Goal: Information Seeking & Learning: Check status

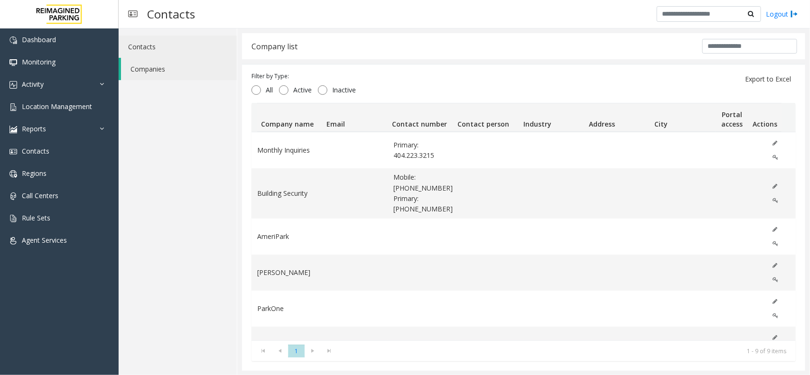
click at [214, 44] on link "Contacts" at bounding box center [178, 47] width 118 height 22
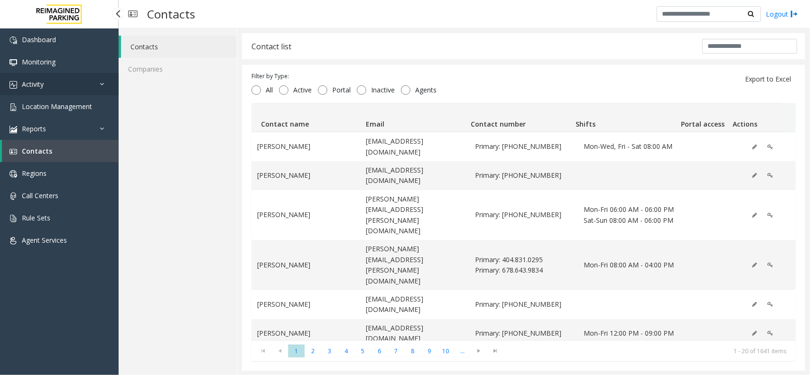
click at [74, 81] on link "Activity" at bounding box center [59, 84] width 119 height 22
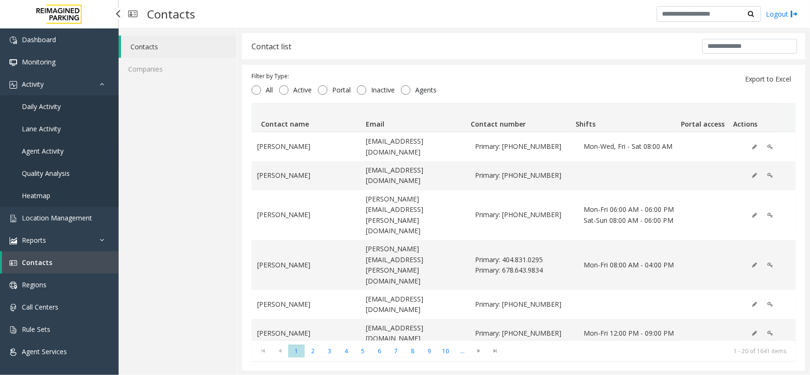
click at [77, 143] on link "Agent Activity" at bounding box center [59, 151] width 119 height 22
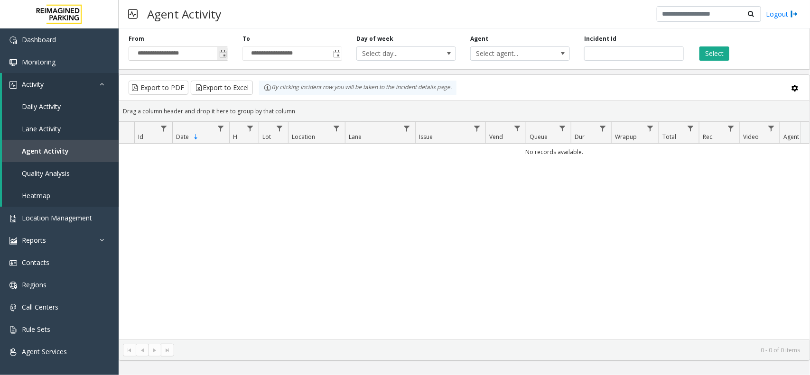
click at [221, 50] on span "Toggle popup" at bounding box center [223, 54] width 8 height 8
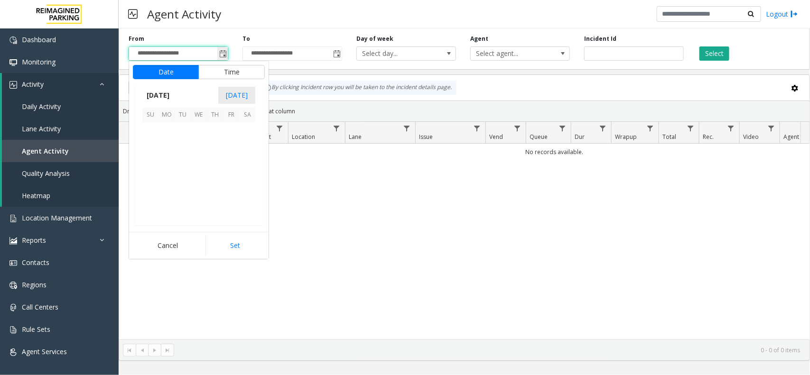
scroll to position [170076, 0]
click at [62, 106] on link "Daily Activity" at bounding box center [60, 106] width 117 height 22
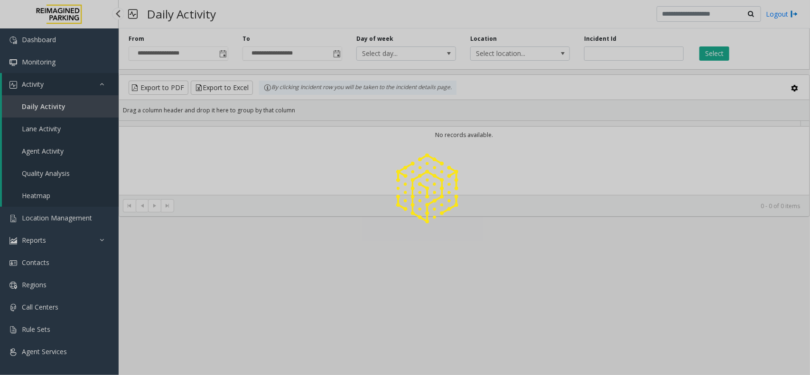
click at [62, 106] on div at bounding box center [405, 187] width 810 height 375
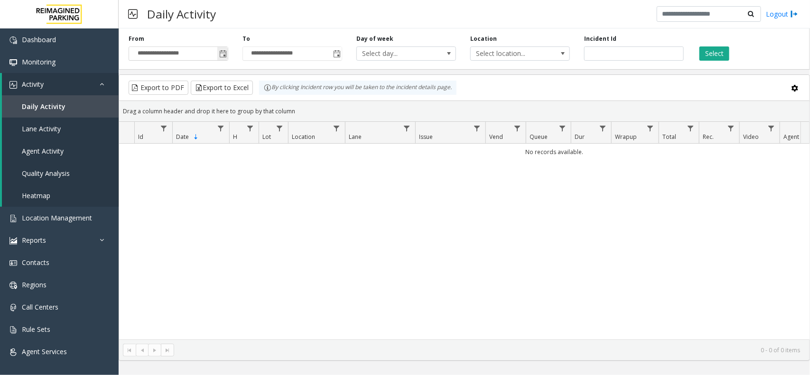
click at [222, 54] on span "Toggle popup" at bounding box center [223, 54] width 8 height 8
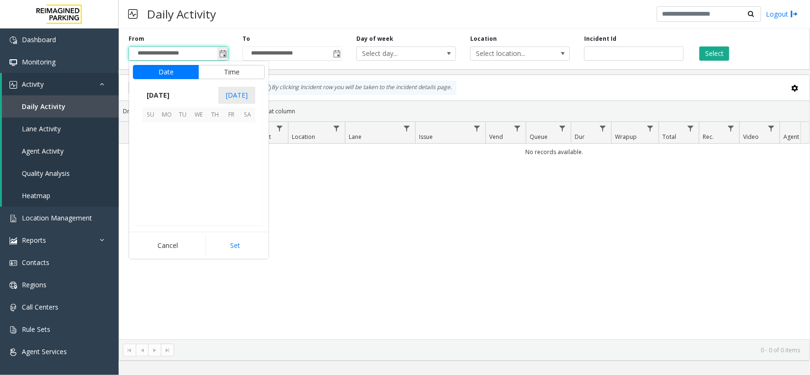
scroll to position [170076, 0]
click at [240, 190] on span "30" at bounding box center [247, 195] width 16 height 16
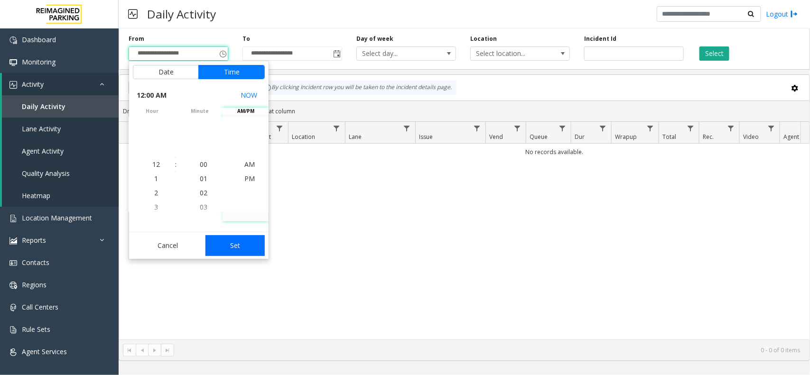
click at [240, 247] on button "Set" at bounding box center [235, 245] width 60 height 21
type input "**********"
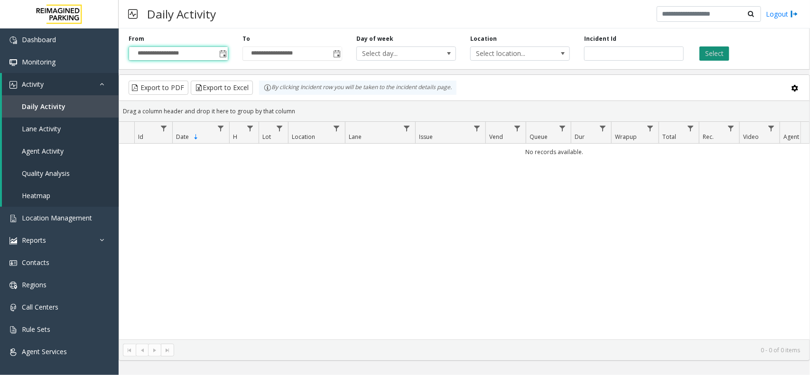
click at [729, 53] on button "Select" at bounding box center [714, 53] width 30 height 14
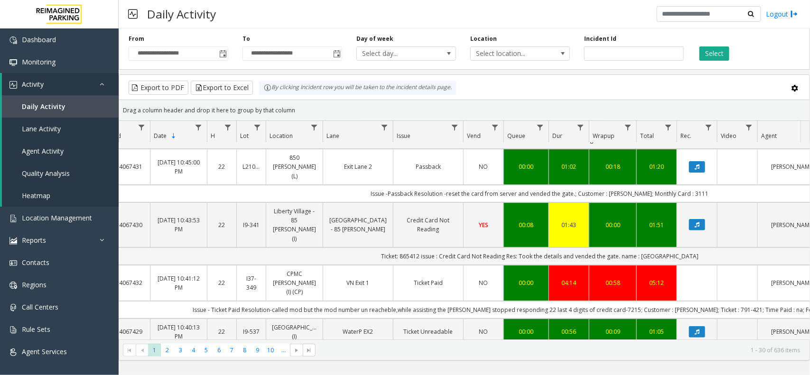
scroll to position [0, 83]
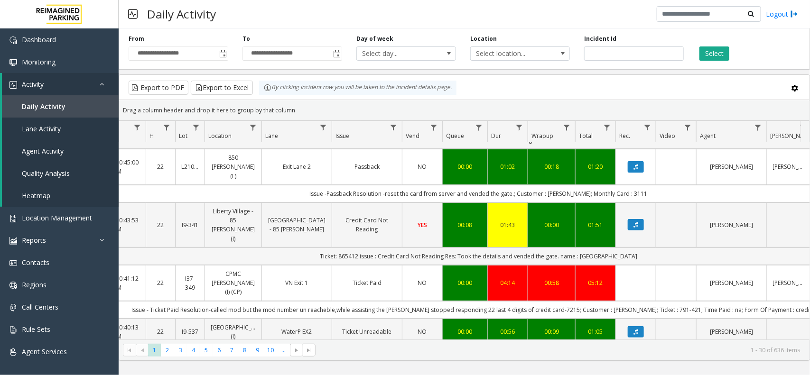
drag, startPoint x: 407, startPoint y: 203, endPoint x: 439, endPoint y: 203, distance: 32.7
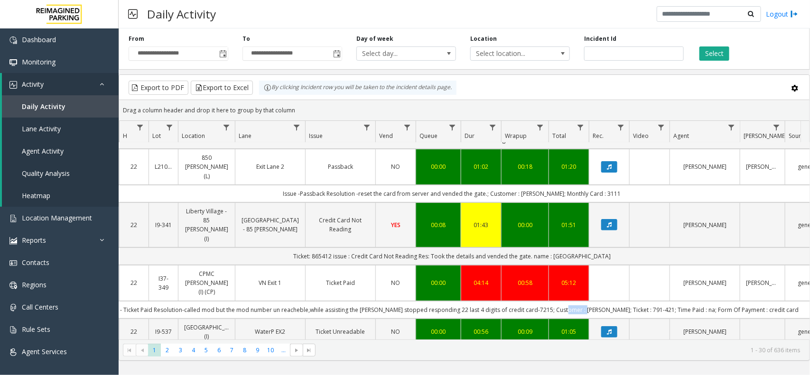
drag, startPoint x: 584, startPoint y: 249, endPoint x: 600, endPoint y: 245, distance: 17.1
click at [600, 301] on td "Issue - Ticket Paid Resolution-called mod but the mod number un reacheble,while…" at bounding box center [451, 310] width 855 height 18
copy td "[PERSON_NAME]"
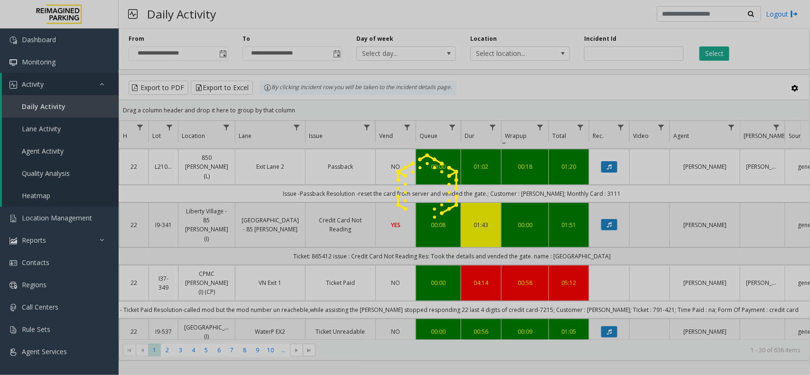
click at [617, 241] on div at bounding box center [405, 187] width 810 height 375
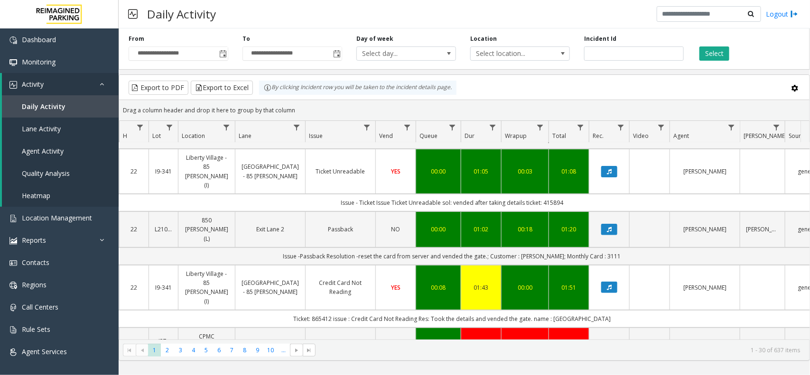
drag, startPoint x: 624, startPoint y: 294, endPoint x: 645, endPoint y: 287, distance: 22.5
click at [645, 364] on td "Issue - Ticket Paid Resolution-called mod but the mod number un reacheble,while…" at bounding box center [451, 373] width 855 height 18
copy td "791-421"
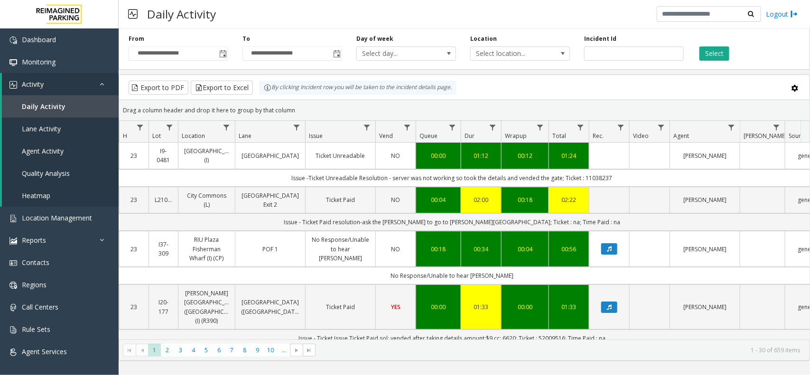
drag, startPoint x: 582, startPoint y: 186, endPoint x: 622, endPoint y: 186, distance: 39.9
click at [622, 186] on td "Issue -Ticket Unreadable Resolution - server was not working so took the detail…" at bounding box center [451, 178] width 855 height 18
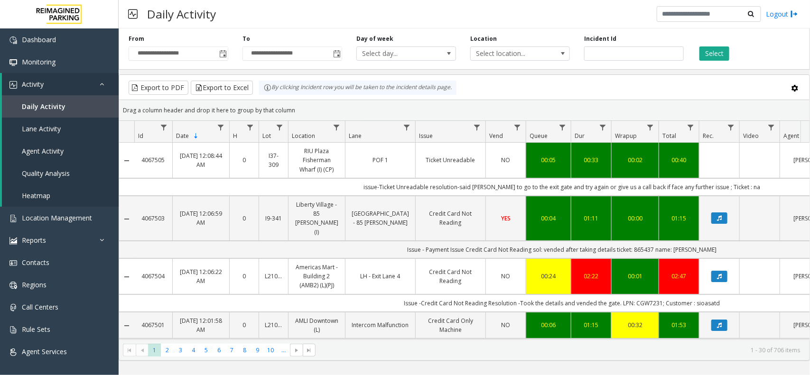
scroll to position [0, 110]
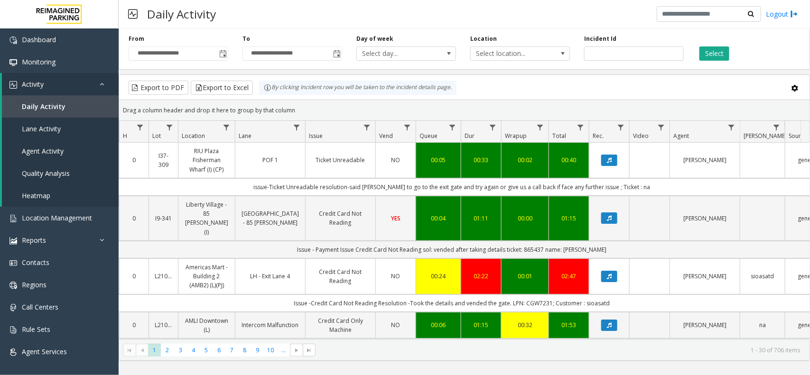
drag, startPoint x: 585, startPoint y: 285, endPoint x: 616, endPoint y: 278, distance: 31.6
click at [616, 295] on td "Issue -Credit Card Not Reading Resolution -Took the details and vended the gate…" at bounding box center [451, 304] width 855 height 18
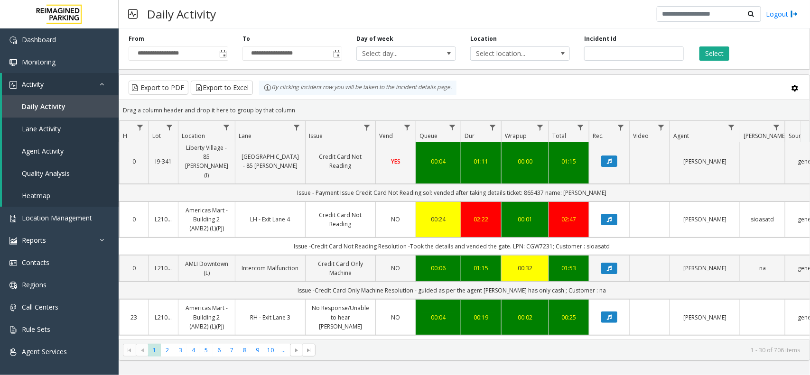
scroll to position [59, 110]
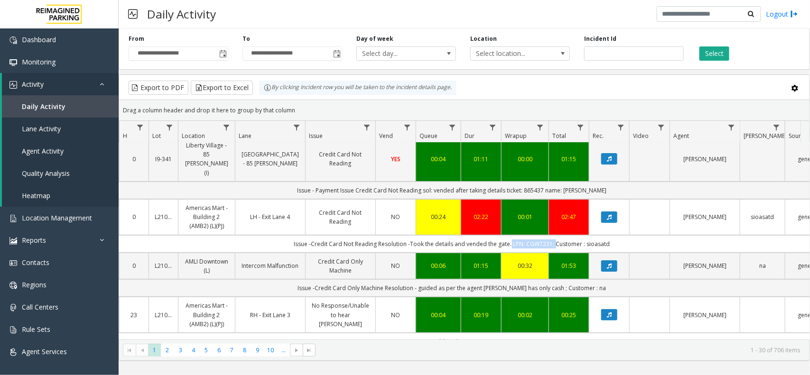
drag, startPoint x: 509, startPoint y: 225, endPoint x: 553, endPoint y: 226, distance: 43.6
click at [553, 235] on td "Issue -Credit Card Not Reading Resolution -Took the details and vended the gate…" at bounding box center [451, 244] width 855 height 18
copy td ". LPN: CGW7231;"
drag, startPoint x: 584, startPoint y: 227, endPoint x: 618, endPoint y: 227, distance: 34.2
click at [618, 235] on td "Issue -Credit Card Not Reading Resolution -Took the details and vended the gate…" at bounding box center [451, 244] width 855 height 18
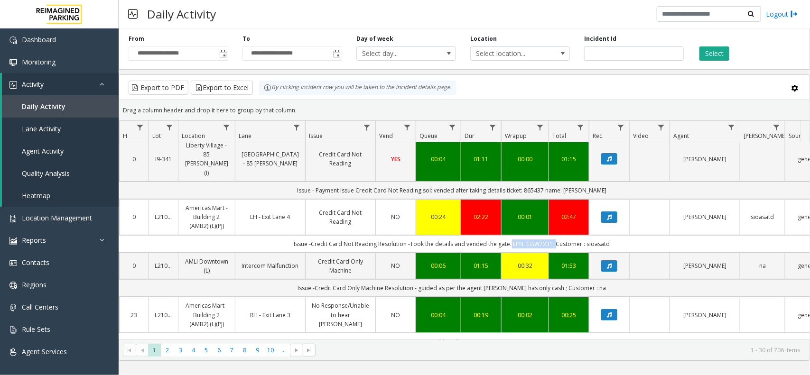
copy td "sioasatd"
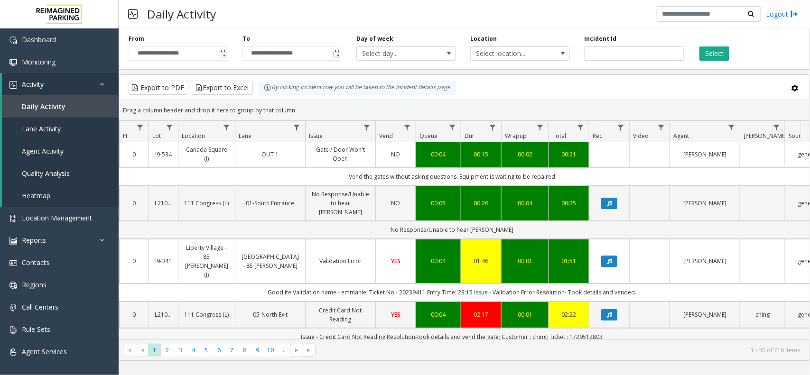
scroll to position [0, 110]
